Goal: Obtain resource: Download file/media

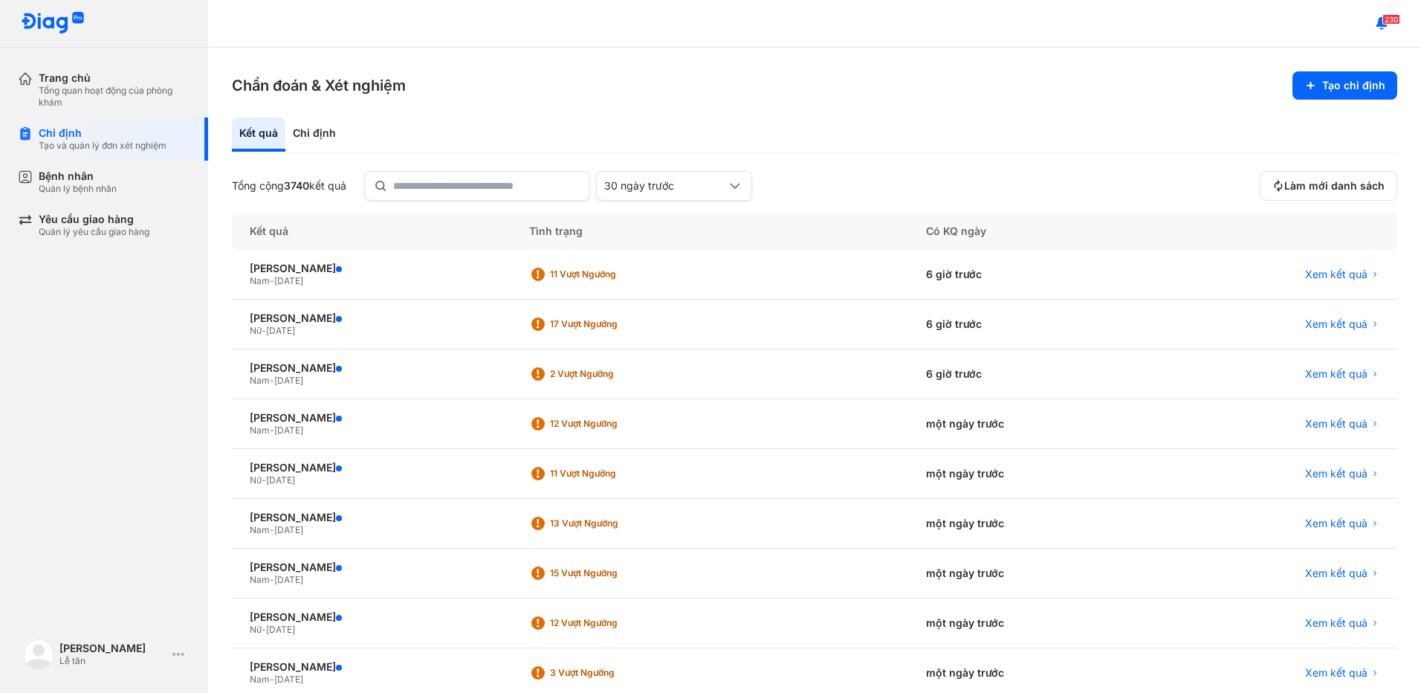
scroll to position [132, 0]
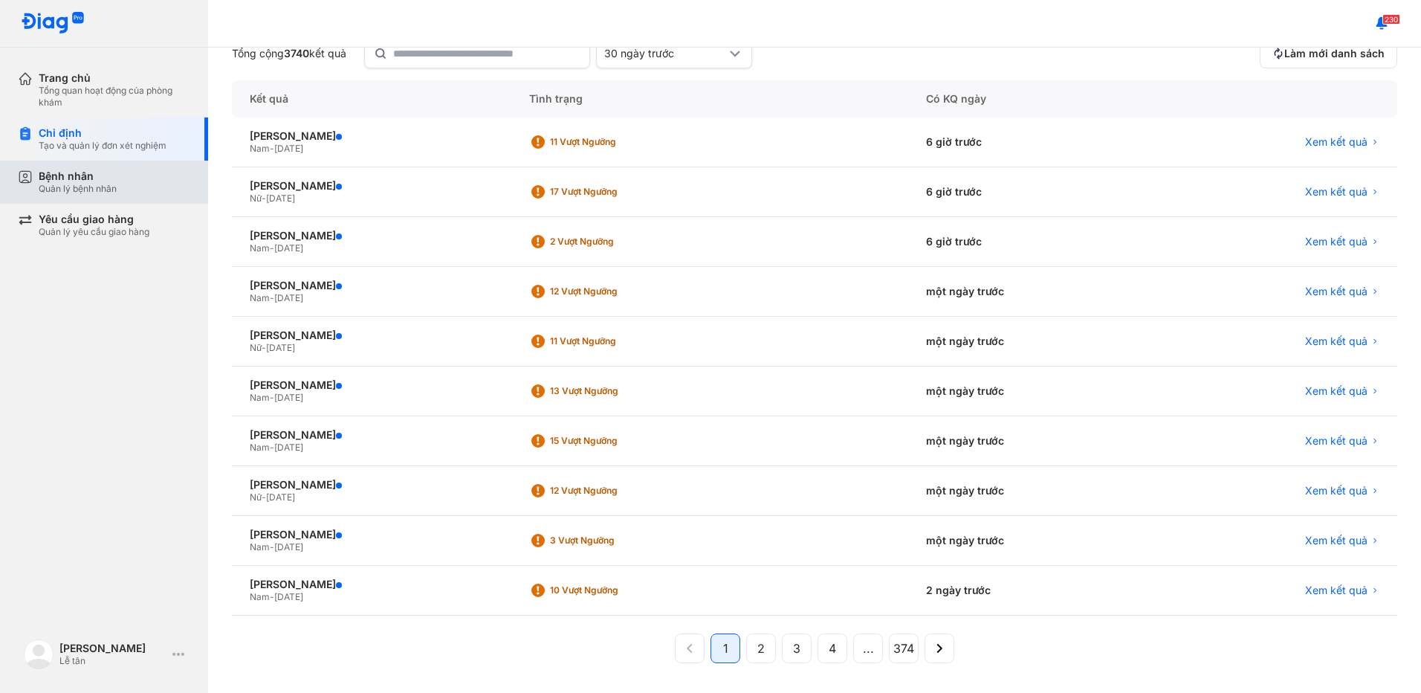
click at [58, 187] on div "Quản lý bệnh nhân" at bounding box center [78, 189] width 78 height 12
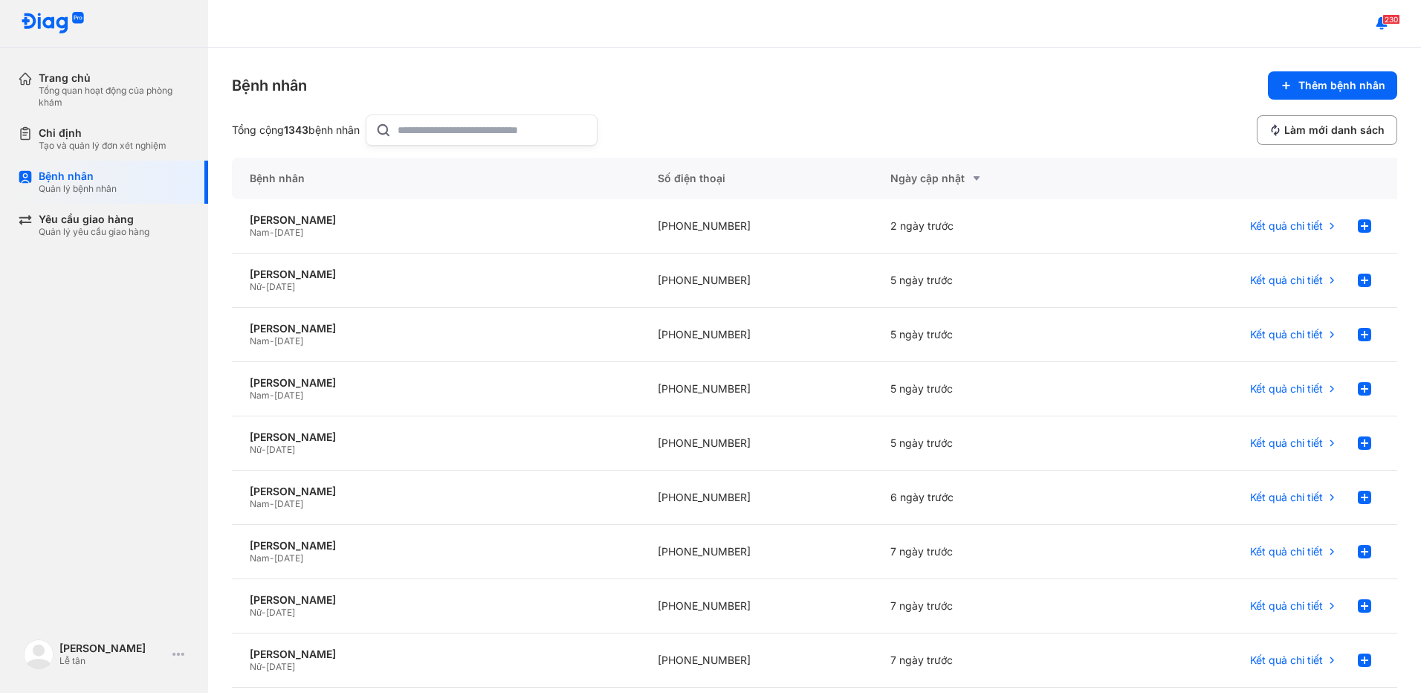
click at [452, 127] on input "text" at bounding box center [493, 130] width 190 height 30
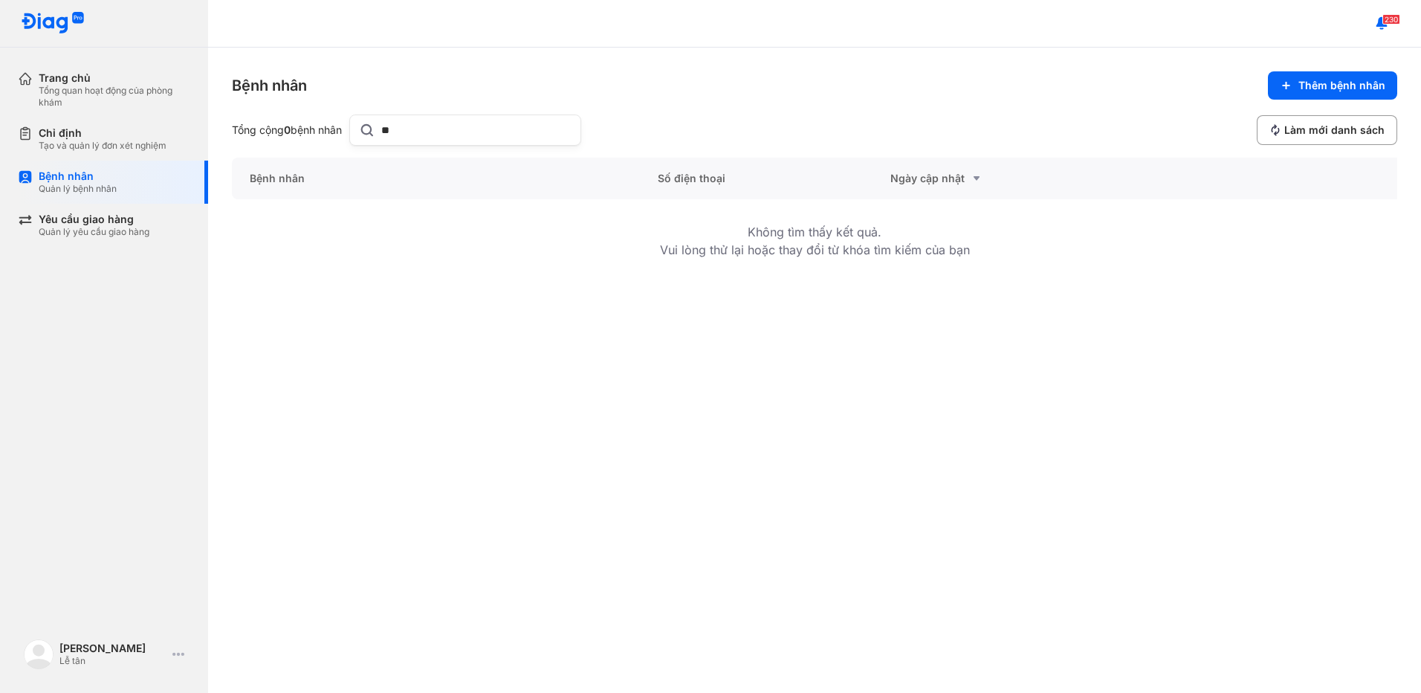
type input "*"
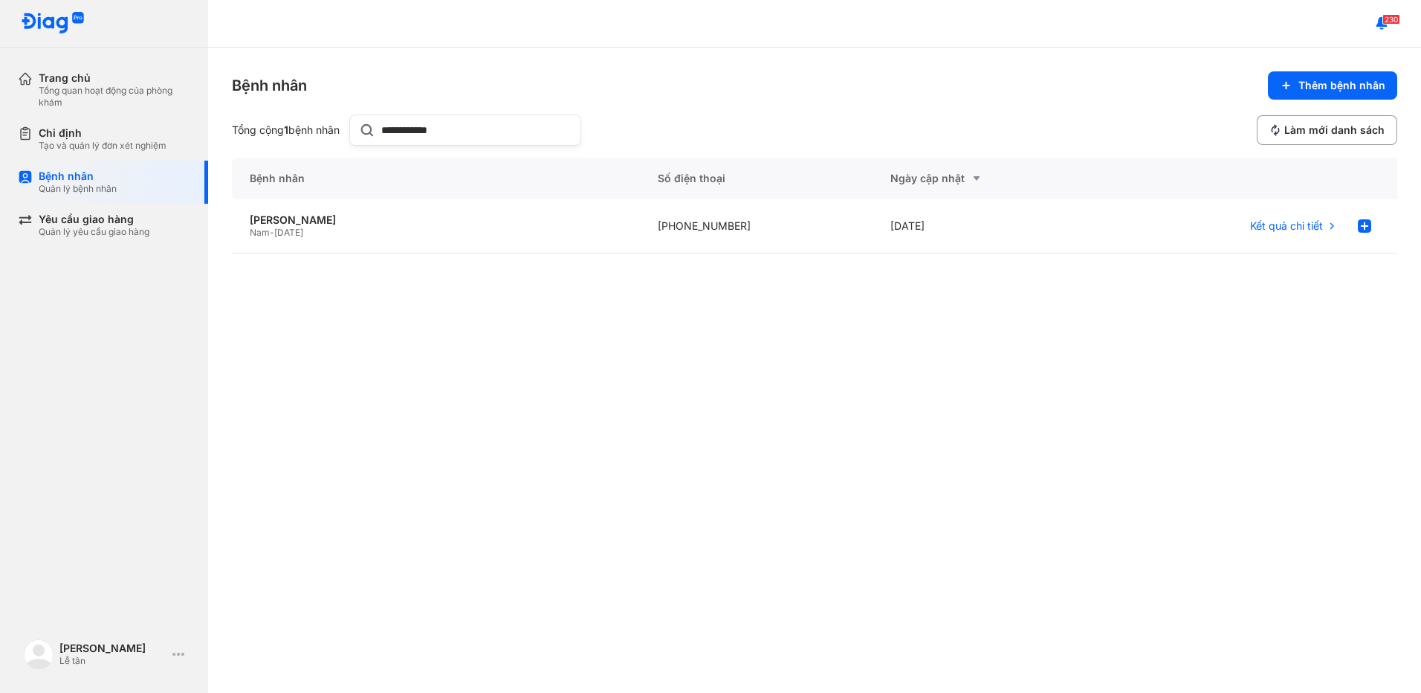
type input "**********"
click at [553, 198] on div "Bệnh nhân" at bounding box center [436, 179] width 408 height 42
click at [553, 222] on div "TRẦN XUÂN VỸ" at bounding box center [436, 219] width 372 height 13
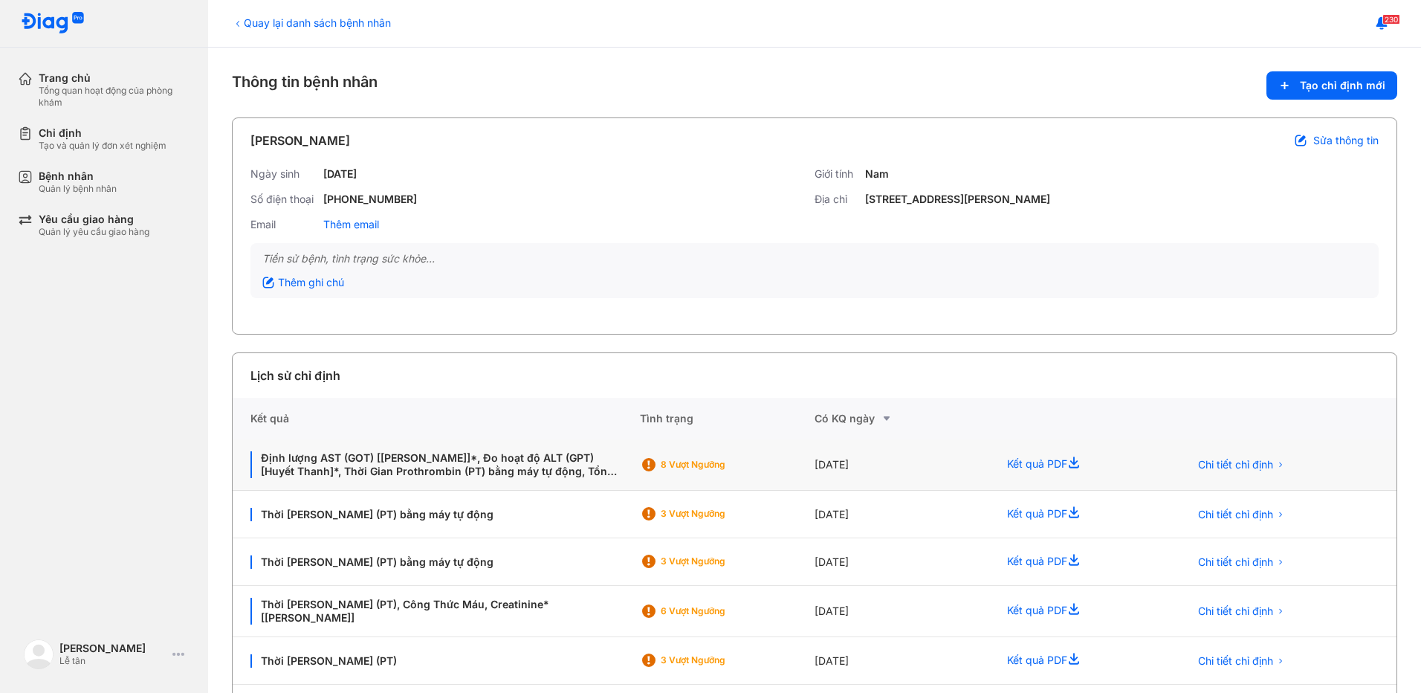
click at [907, 458] on div "[DATE]" at bounding box center [901, 464] width 175 height 51
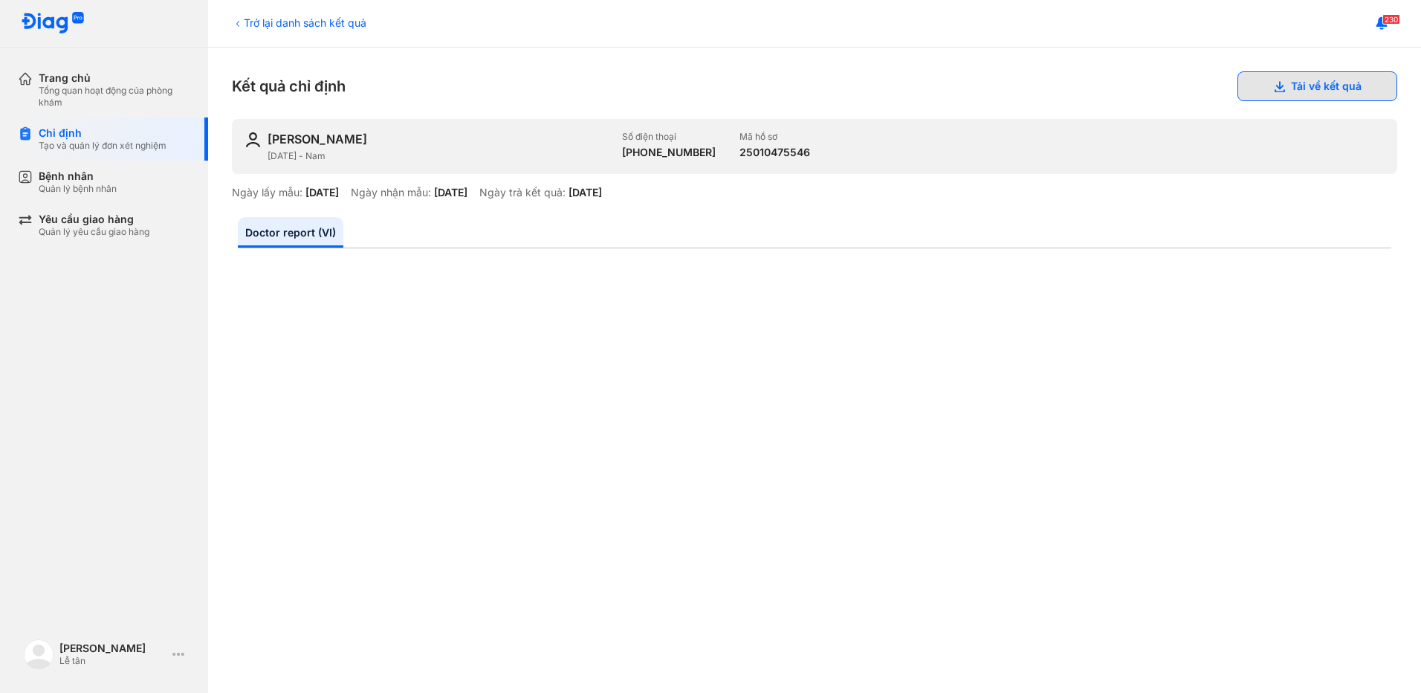
click at [1289, 94] on button "Tải về kết quả" at bounding box center [1317, 86] width 160 height 30
click at [99, 193] on div "Quản lý bệnh nhân" at bounding box center [78, 189] width 78 height 12
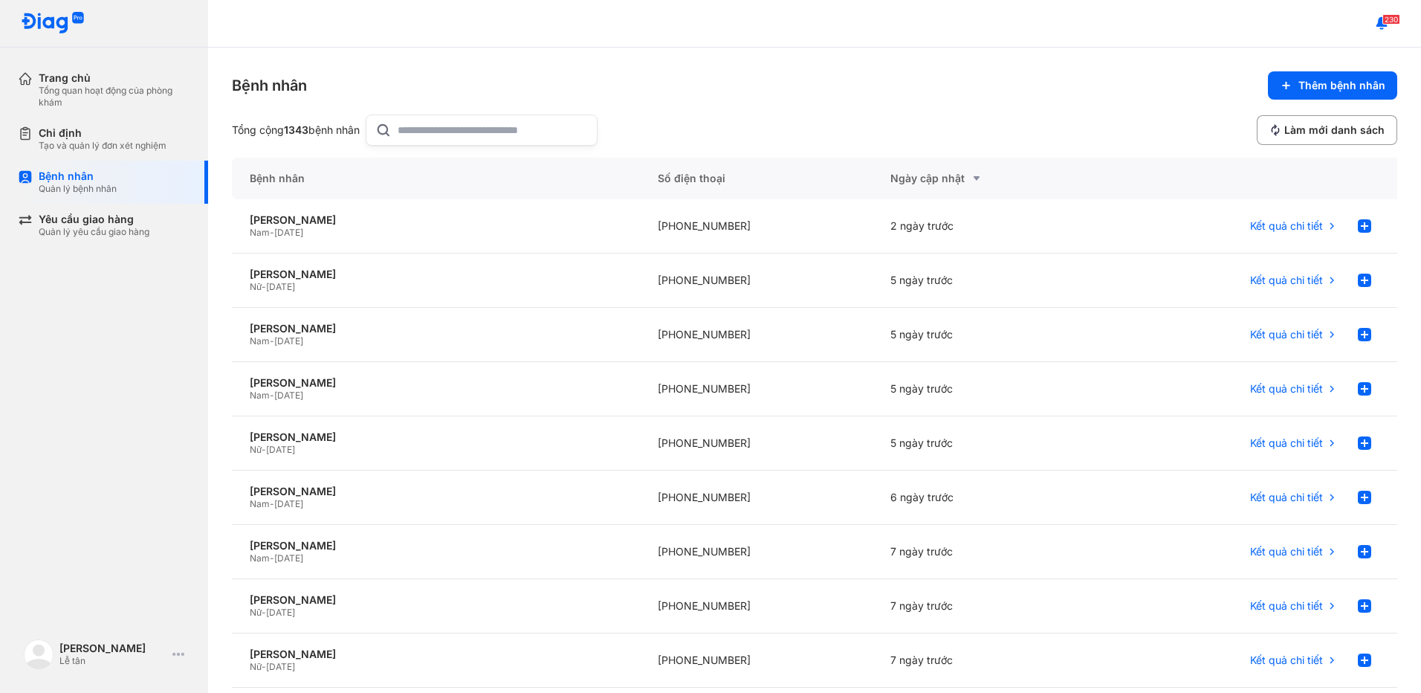
click at [472, 123] on input "text" at bounding box center [493, 130] width 190 height 30
type input "**********"
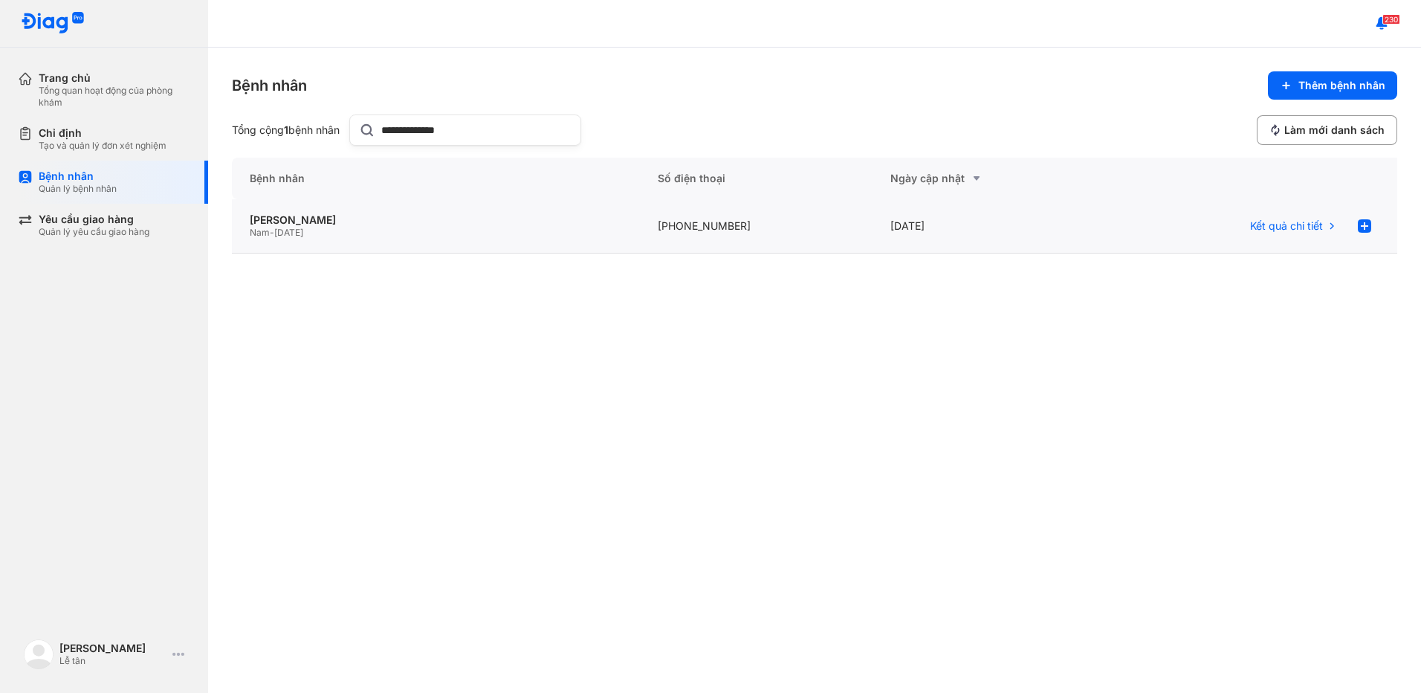
click at [557, 231] on div "Nam - [DATE]" at bounding box center [436, 233] width 372 height 12
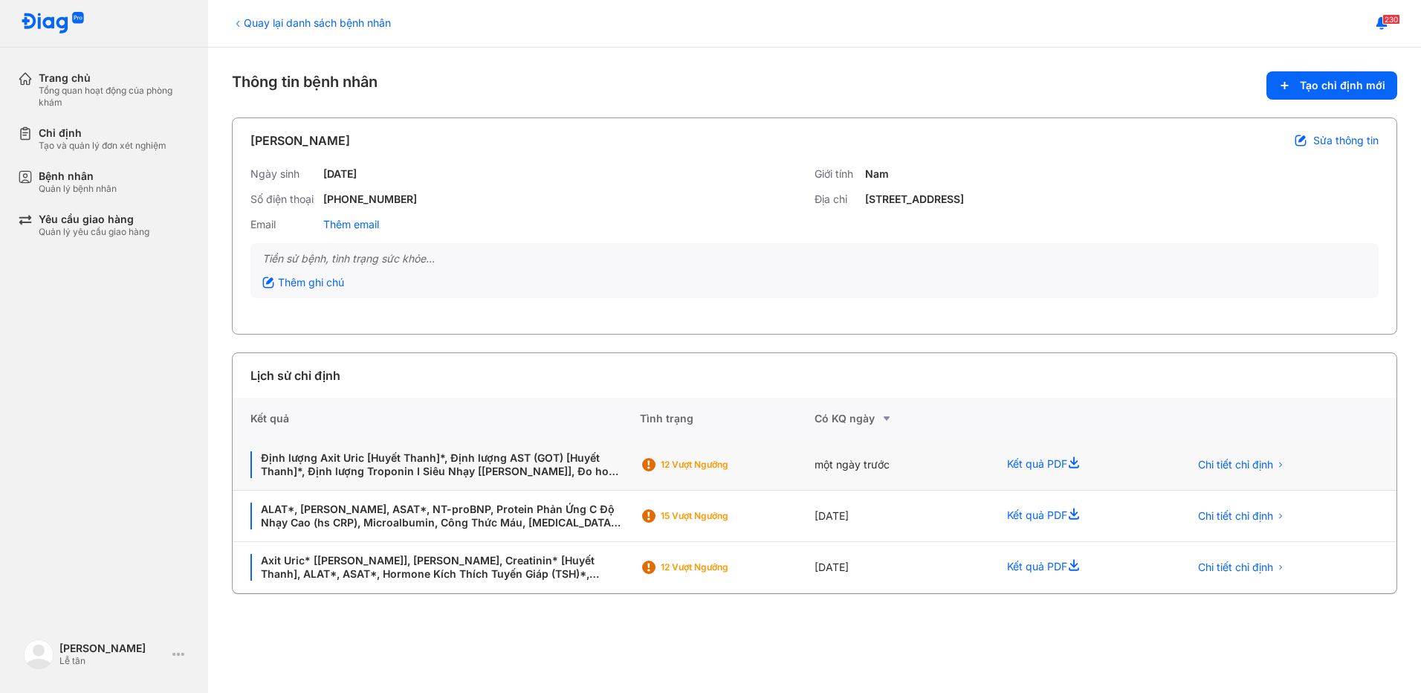
click at [810, 471] on div "12 Vượt ngưỡng" at bounding box center [727, 464] width 175 height 23
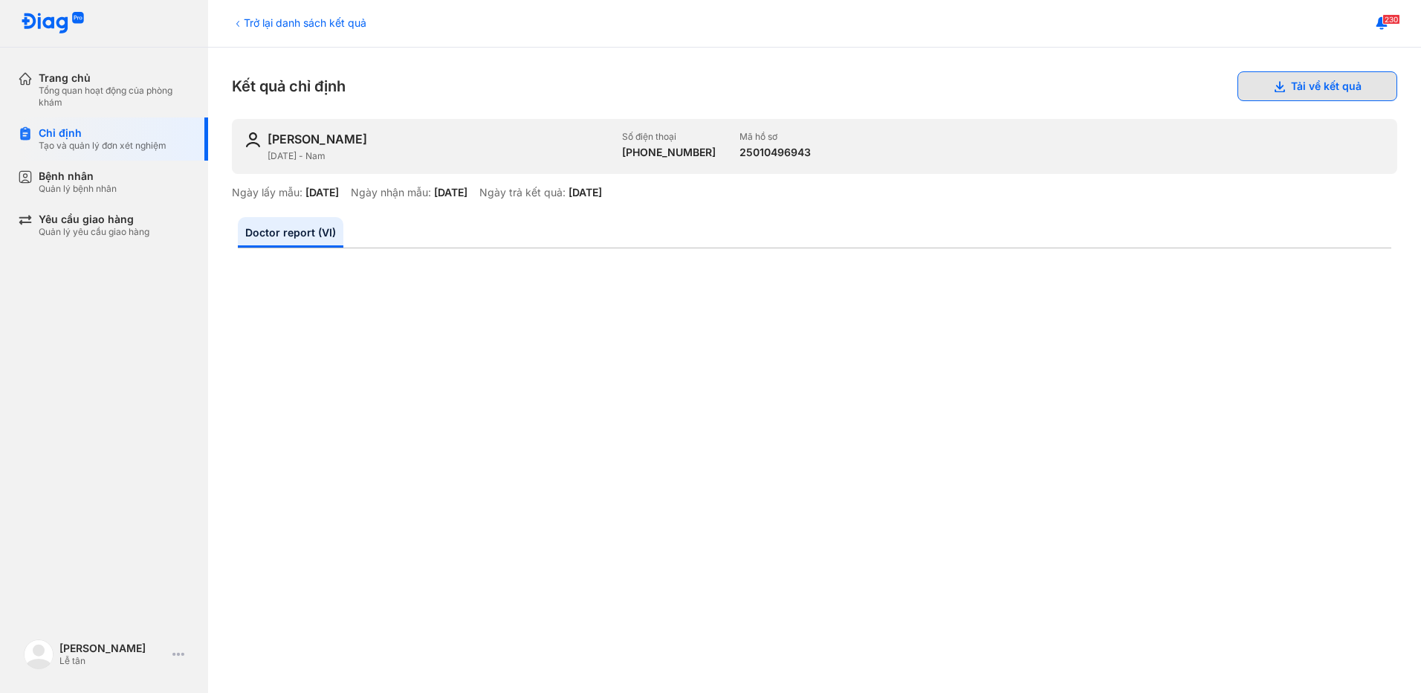
click at [1338, 88] on button "Tải về kết quả" at bounding box center [1317, 86] width 160 height 30
